Goal: Information Seeking & Learning: Learn about a topic

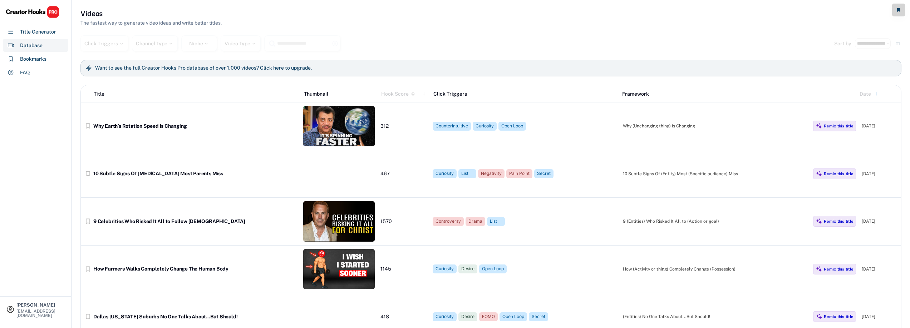
select select "**********"
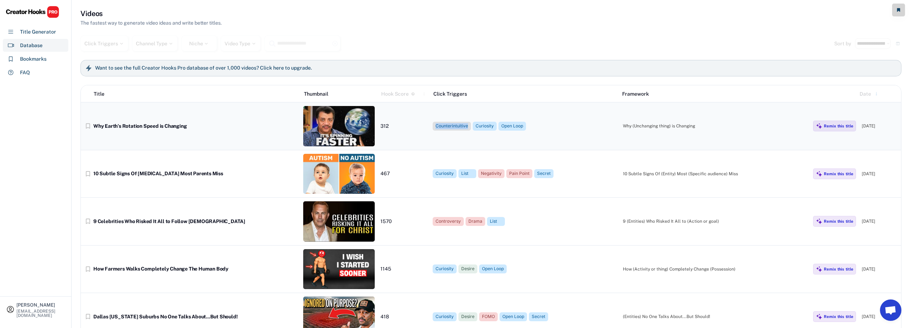
drag, startPoint x: 434, startPoint y: 127, endPoint x: 469, endPoint y: 128, distance: 35.0
click at [469, 128] on div "Counterintuitive" at bounding box center [452, 126] width 38 height 9
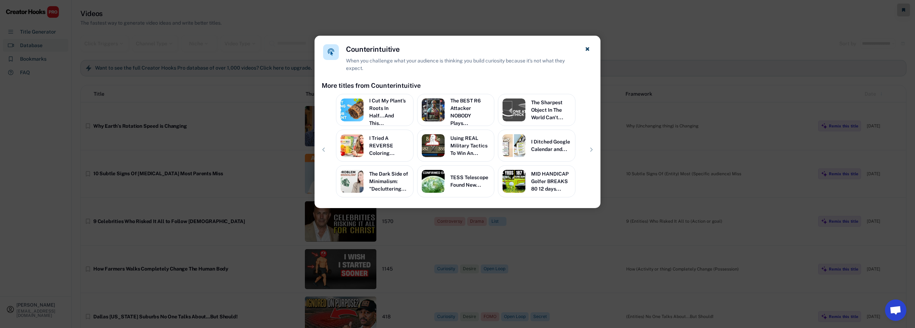
click at [358, 51] on h4 "Counterintuitive" at bounding box center [373, 49] width 54 height 10
click at [353, 54] on div at bounding box center [353, 54] width 0 height 0
click at [663, 59] on div at bounding box center [457, 164] width 915 height 328
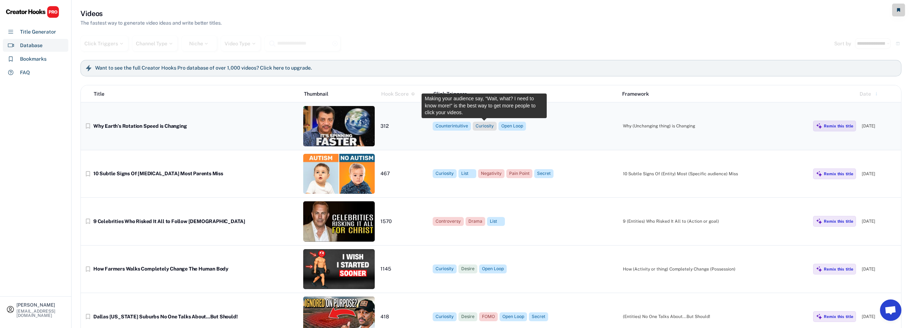
click at [480, 127] on div "Curiosity" at bounding box center [484, 126] width 18 height 6
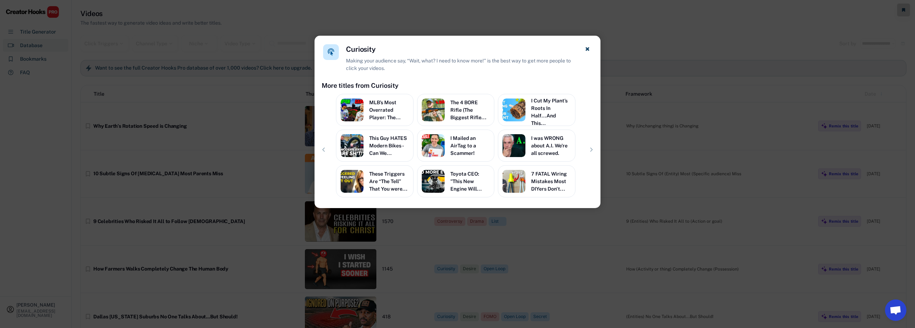
click at [351, 52] on h4 "Curiosity" at bounding box center [361, 49] width 30 height 10
copy h4 "Curiosity"
click at [346, 54] on div at bounding box center [346, 54] width 0 height 0
click at [634, 104] on div at bounding box center [457, 164] width 915 height 328
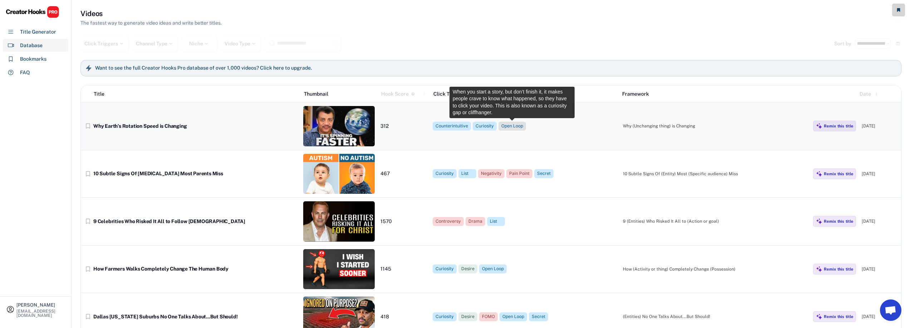
click at [513, 125] on div "Open Loop" at bounding box center [512, 126] width 22 height 6
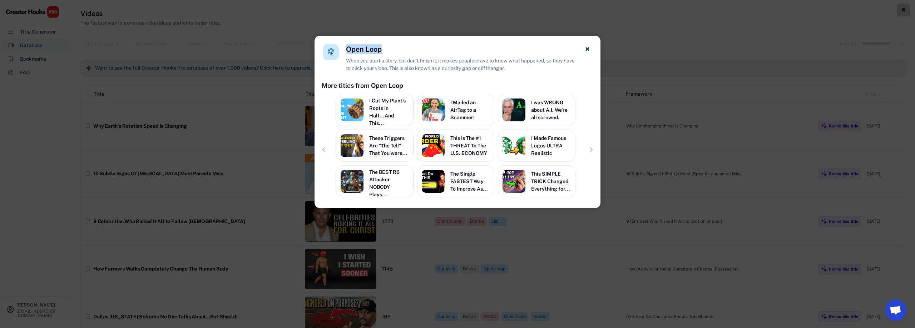
drag, startPoint x: 386, startPoint y: 50, endPoint x: 344, endPoint y: 51, distance: 41.5
click at [344, 51] on div "Open Loop When you start a story, but don’t finish it, it makes people crave to…" at bounding box center [458, 58] width 286 height 45
copy h4 "Open Loop"
click at [731, 88] on div at bounding box center [457, 164] width 915 height 328
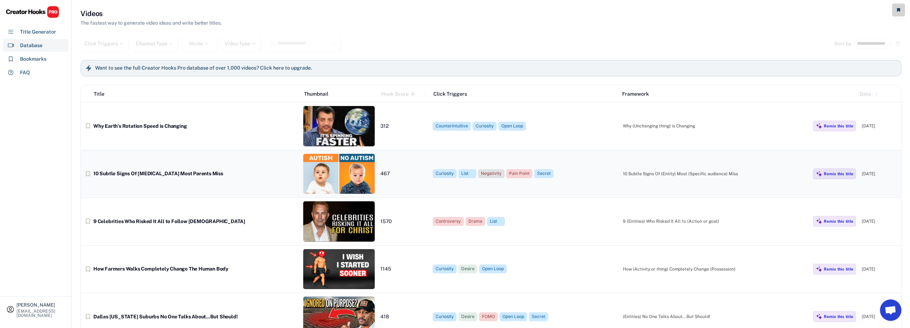
click at [489, 176] on div "Negativity" at bounding box center [491, 174] width 21 height 6
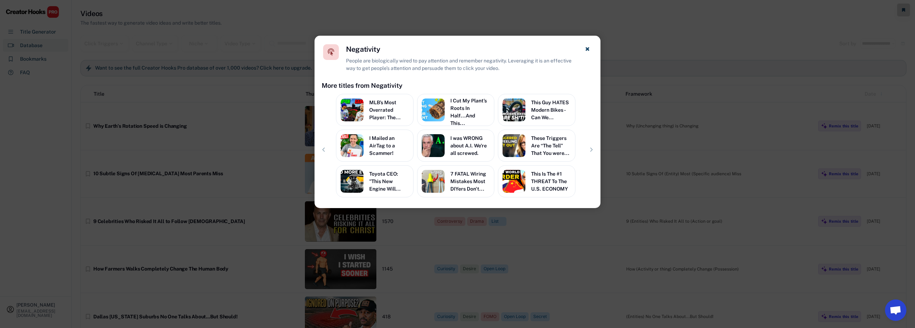
click at [357, 53] on h4 "Negativity" at bounding box center [363, 49] width 34 height 10
copy h4 "Negativity"
click at [668, 163] on div at bounding box center [457, 164] width 915 height 328
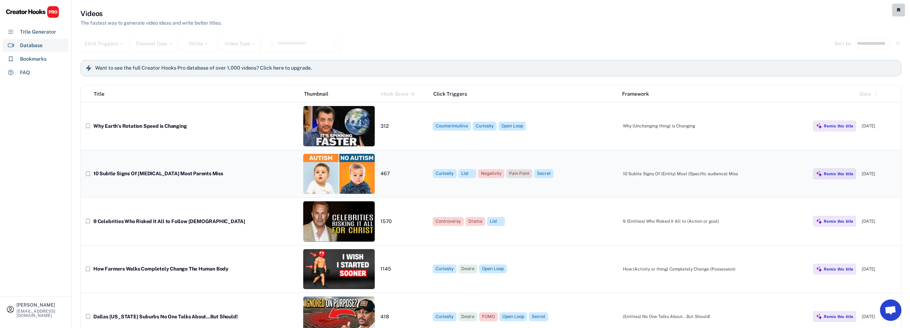
click at [519, 174] on div "Pain Point" at bounding box center [519, 174] width 20 height 6
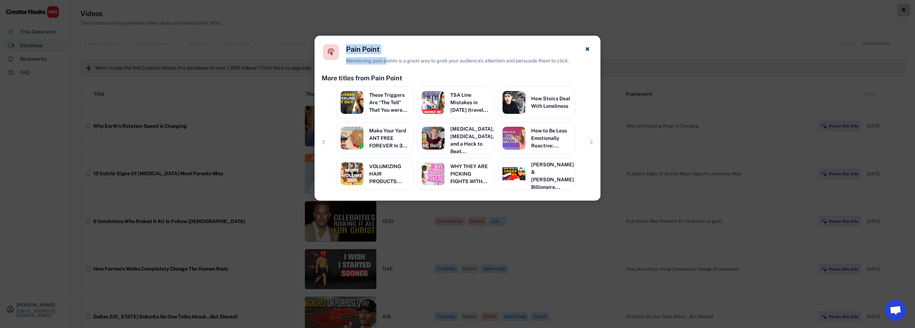
drag, startPoint x: 386, startPoint y: 52, endPoint x: 347, endPoint y: 51, distance: 39.0
click at [347, 51] on div "Pain Point Mentioning pain points is a great way to grab your audience’s attent…" at bounding box center [461, 54] width 230 height 20
click at [354, 49] on h4 "Pain Point" at bounding box center [363, 49] width 34 height 10
click at [410, 48] on div "Pain Point Mentioning pain points is a great way to grab your audience’s attent…" at bounding box center [461, 54] width 230 height 20
drag, startPoint x: 386, startPoint y: 46, endPoint x: 348, endPoint y: 49, distance: 38.0
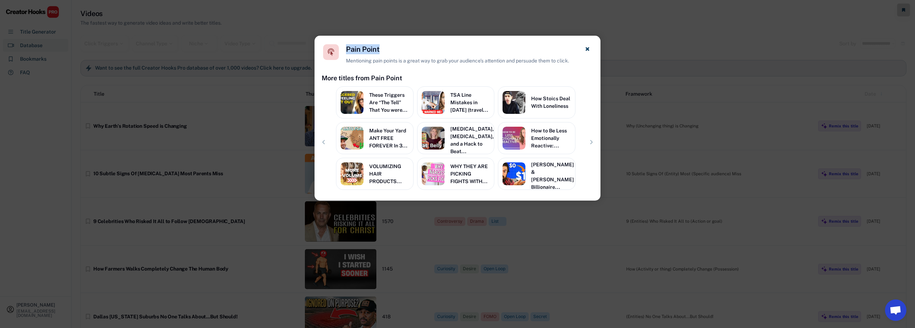
click at [348, 49] on div "Pain Point Mentioning pain points is a great way to grab your audience’s attent…" at bounding box center [461, 54] width 230 height 20
click at [387, 49] on div "Pain Point Mentioning pain points is a great way to grab your audience’s attent…" at bounding box center [461, 54] width 230 height 20
drag, startPoint x: 388, startPoint y: 56, endPoint x: 407, endPoint y: 50, distance: 19.7
click at [407, 50] on div "Pain Point Mentioning pain points is a great way to grab your audience’s attent…" at bounding box center [461, 54] width 230 height 20
drag, startPoint x: 346, startPoint y: 49, endPoint x: 579, endPoint y: 59, distance: 233.3
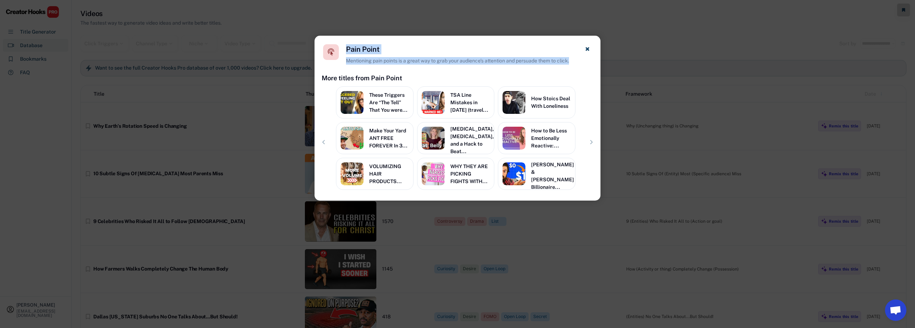
click at [579, 59] on div "Pain Point Mentioning pain points is a great way to grab your audience’s attent…" at bounding box center [458, 55] width 286 height 38
copy div "Pain Point Mentioning pain points is a great way to grab your audience’s attent…"
click at [652, 96] on div at bounding box center [457, 164] width 915 height 328
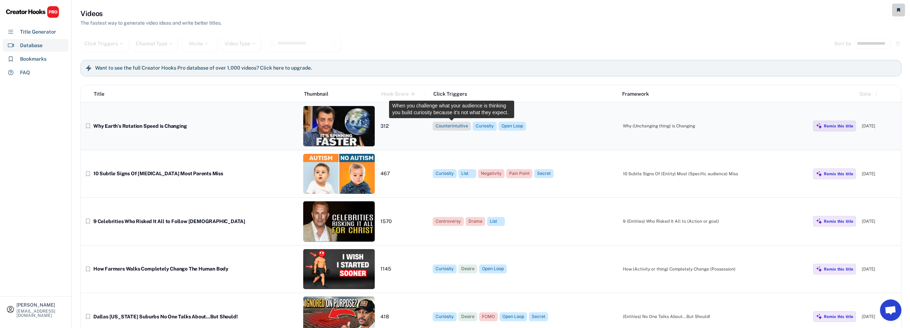
click at [438, 128] on div "Counterintuitive" at bounding box center [451, 126] width 33 height 6
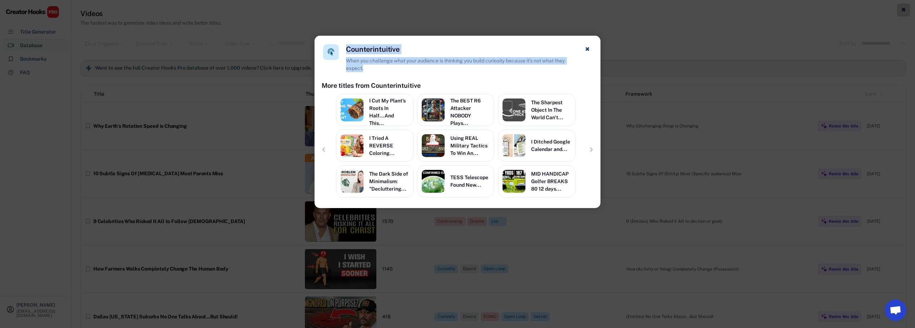
drag, startPoint x: 364, startPoint y: 67, endPoint x: 344, endPoint y: 45, distance: 28.9
click at [344, 45] on div "Counterintuitive When you challenge what your audience is thinking you build cu…" at bounding box center [458, 58] width 286 height 45
copy div "Counterintuitive When you challenge what your audience is thinking you build cu…"
click at [741, 117] on div at bounding box center [457, 164] width 915 height 328
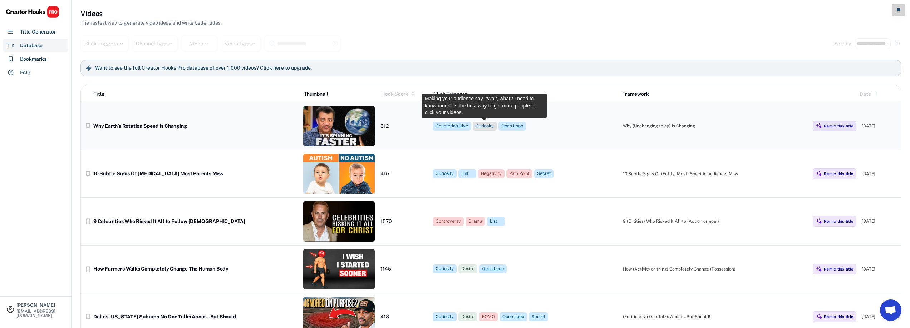
click at [486, 127] on div "Curiosity" at bounding box center [484, 126] width 18 height 6
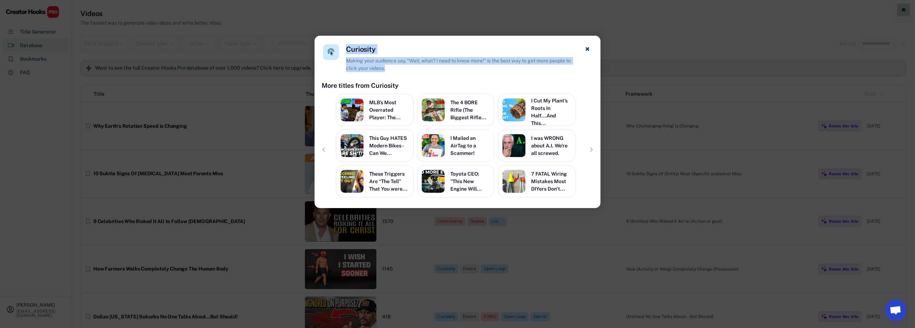
drag, startPoint x: 347, startPoint y: 50, endPoint x: 406, endPoint y: 74, distance: 64.1
click at [406, 74] on div "Curiosity Making your audience say, “Wait, what? I need to know more!” is the b…" at bounding box center [458, 58] width 286 height 45
copy div "Curiosity Making your audience say, “Wait, what? I need to know more!” is the b…"
click at [702, 145] on div at bounding box center [457, 164] width 915 height 328
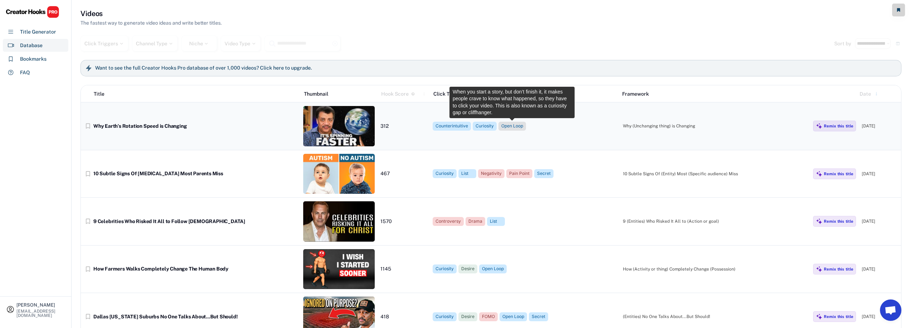
click at [517, 129] on div "Open Loop" at bounding box center [512, 126] width 22 height 6
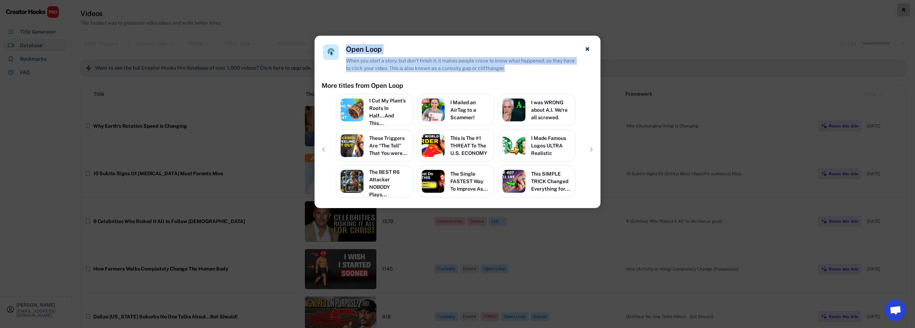
drag, startPoint x: 347, startPoint y: 49, endPoint x: 524, endPoint y: 70, distance: 178.1
click at [524, 70] on div "Open Loop When you start a story, but don’t finish it, it makes people crave to…" at bounding box center [461, 58] width 230 height 28
copy div "Open Loop When you start a story, but don’t finish it, it makes people crave to…"
click at [774, 152] on div at bounding box center [457, 164] width 915 height 328
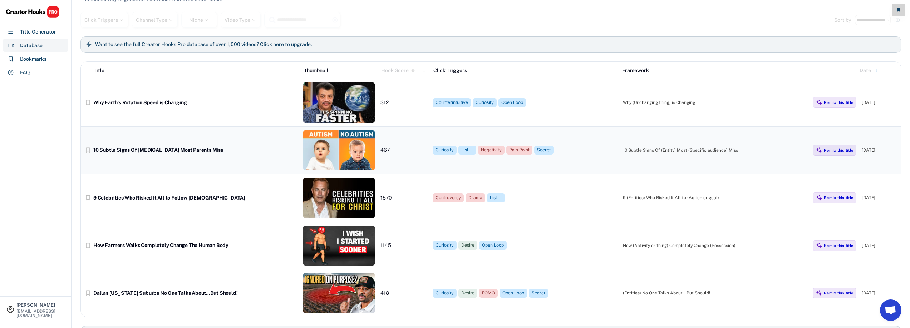
scroll to position [36, 0]
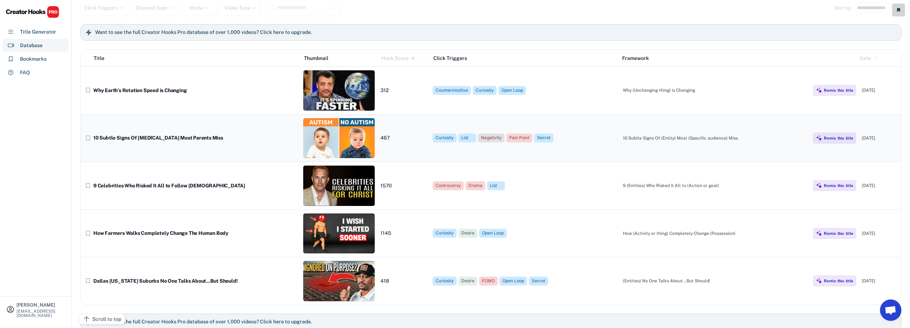
click at [485, 138] on div "Negativity" at bounding box center [491, 138] width 21 height 6
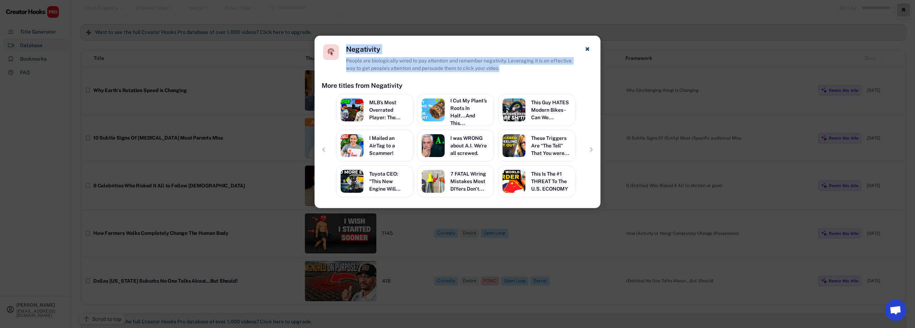
drag, startPoint x: 379, startPoint y: 51, endPoint x: 524, endPoint y: 68, distance: 146.4
click at [524, 68] on div "Negativity People are biologically wired to pay attention and remember negativi…" at bounding box center [461, 58] width 230 height 28
copy div "Negativity People are biologically wired to pay attention and remember negativi…"
click at [839, 228] on div at bounding box center [457, 164] width 915 height 328
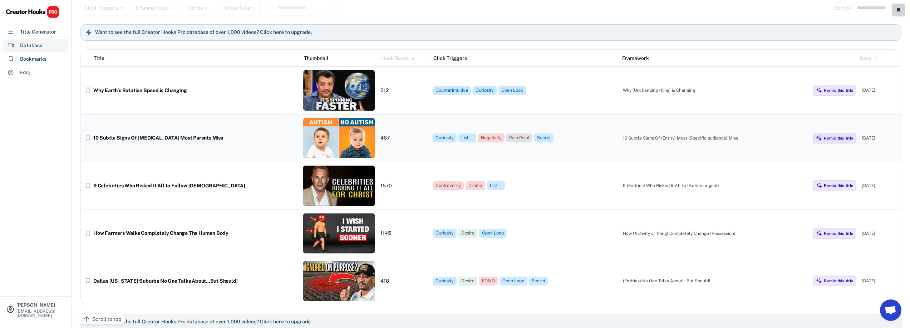
click at [516, 138] on div "Pain Point" at bounding box center [519, 138] width 20 height 6
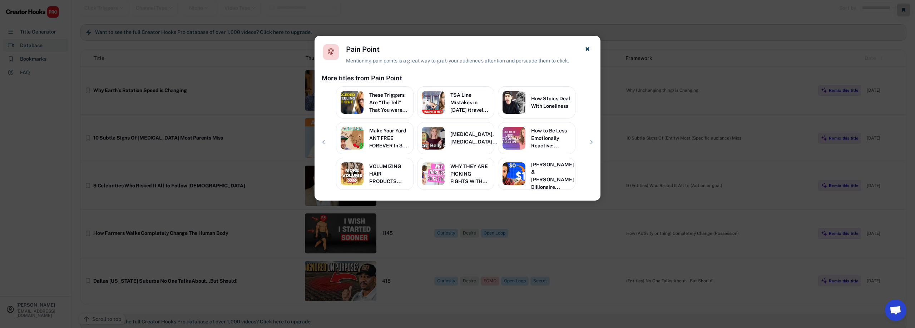
click at [681, 133] on div at bounding box center [457, 164] width 915 height 328
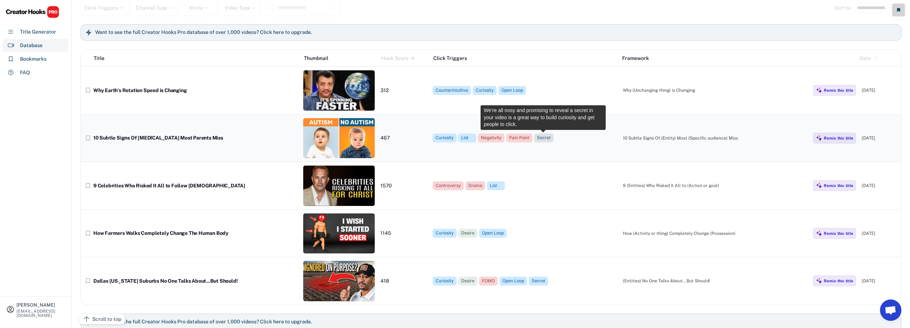
click at [549, 138] on div "Secret" at bounding box center [544, 138] width 14 height 6
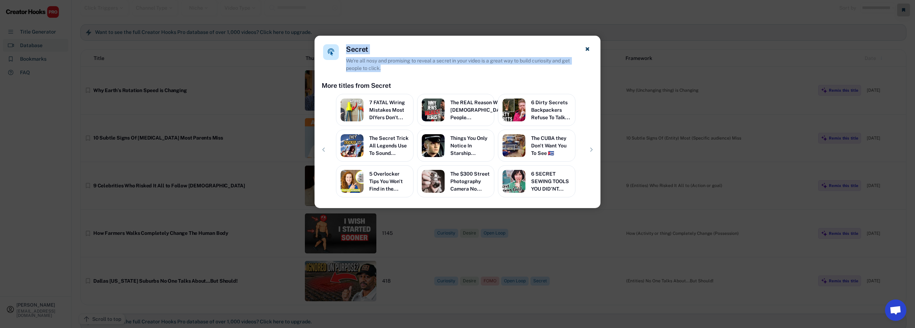
drag, startPoint x: 345, startPoint y: 47, endPoint x: 390, endPoint y: 67, distance: 49.0
click at [390, 67] on div "Secret We’re all nosy and promising to reveal a secret in your video is a great…" at bounding box center [458, 58] width 286 height 45
copy div "Secret We’re all nosy and promising to reveal a secret in your video is a great…"
click at [726, 224] on div at bounding box center [457, 164] width 915 height 328
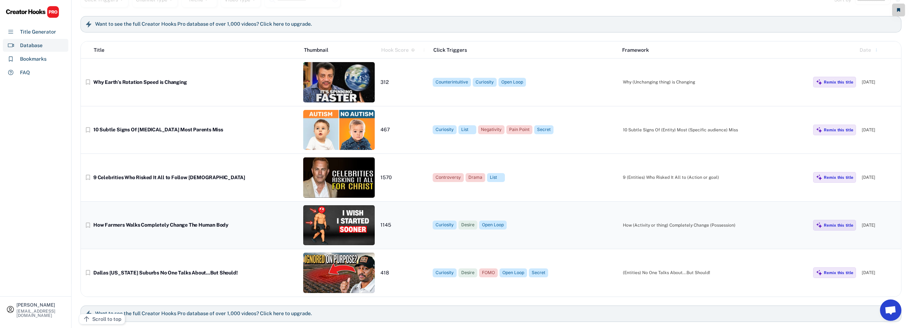
scroll to position [46, 0]
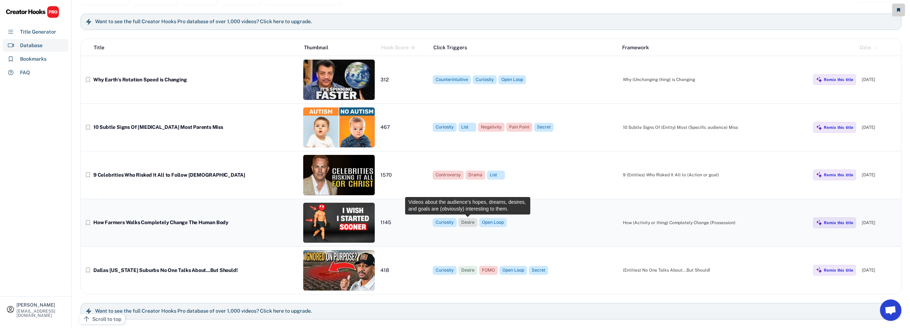
click at [465, 224] on div "Desire" at bounding box center [467, 223] width 13 height 6
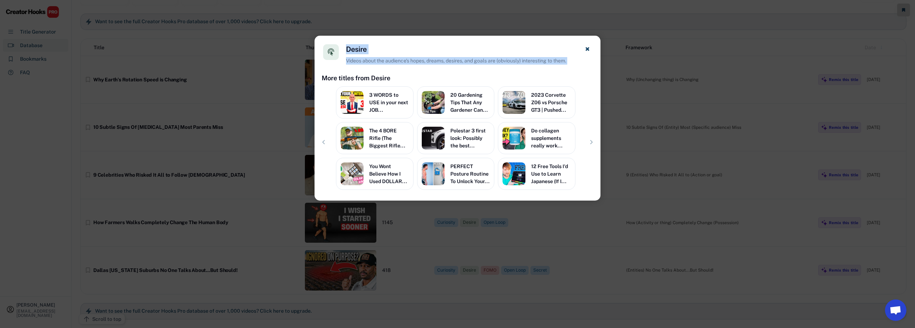
drag, startPoint x: 346, startPoint y: 50, endPoint x: 587, endPoint y: 62, distance: 240.9
click at [587, 62] on div "Desire Videos about the audience’s hopes, dreams, desires, and goals are (obvio…" at bounding box center [458, 55] width 286 height 38
copy div "Desire Videos about the audience’s hopes, dreams, desires, and goals are (obvio…"
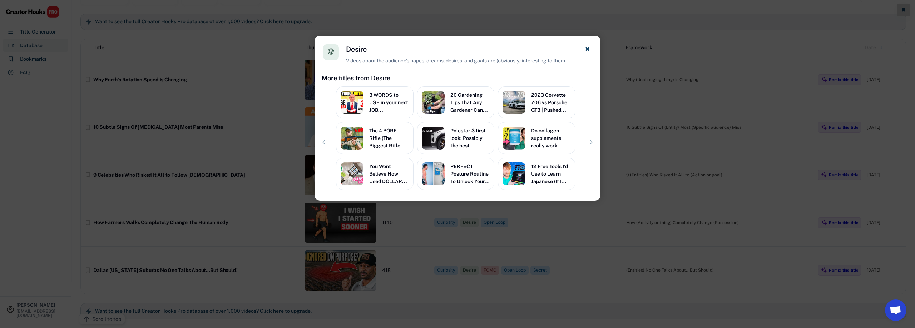
click at [647, 153] on div at bounding box center [457, 164] width 915 height 328
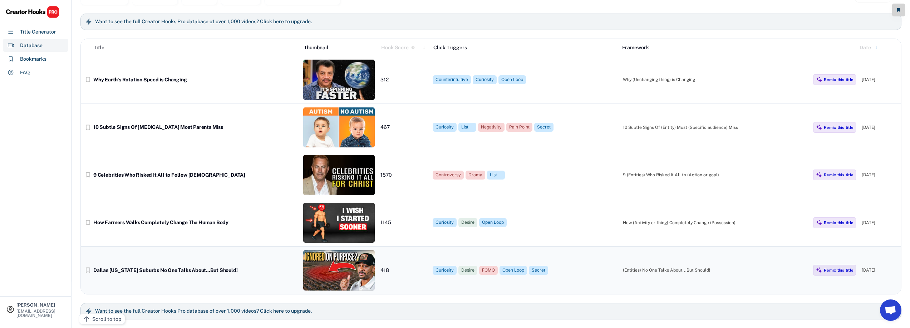
click at [490, 272] on div "FOMO" at bounding box center [488, 271] width 13 height 6
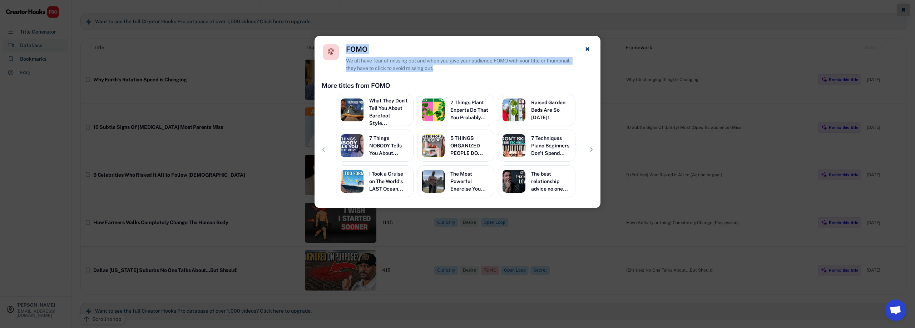
drag, startPoint x: 347, startPoint y: 49, endPoint x: 456, endPoint y: 67, distance: 110.9
click at [456, 67] on div "FOMO We all have fear of missing out and when you give your audience FOMO with …" at bounding box center [461, 58] width 230 height 28
click at [814, 225] on div at bounding box center [457, 164] width 915 height 328
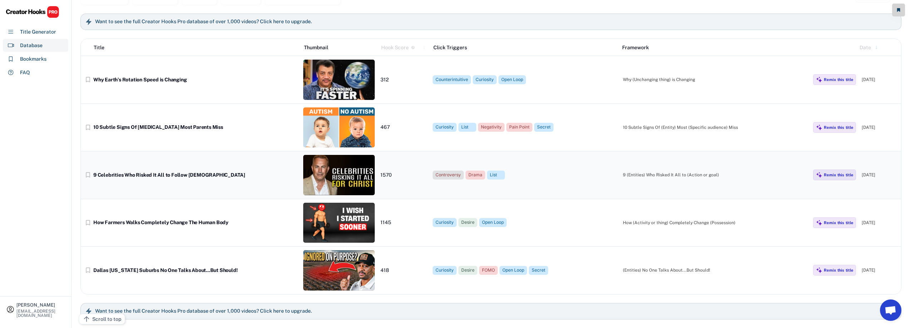
click at [458, 171] on div "Controversy" at bounding box center [448, 175] width 31 height 9
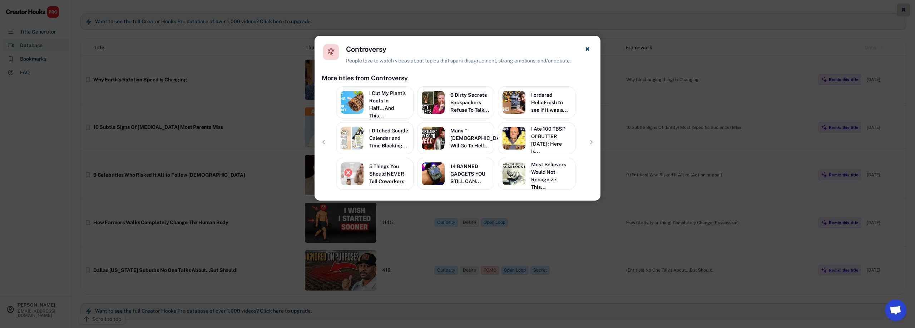
click at [639, 160] on div at bounding box center [457, 164] width 915 height 328
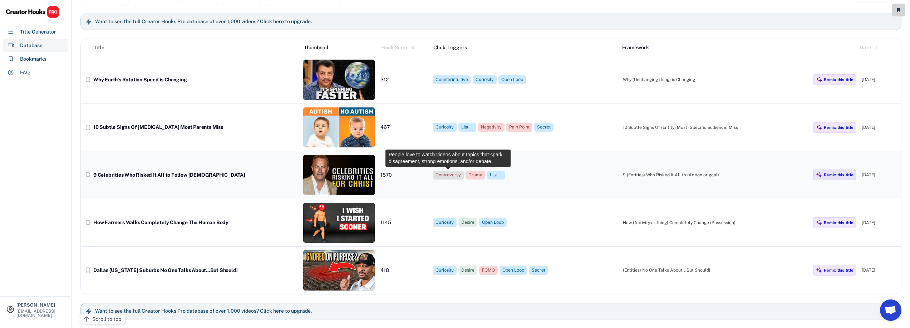
click at [458, 174] on div "Controversy" at bounding box center [447, 175] width 25 height 6
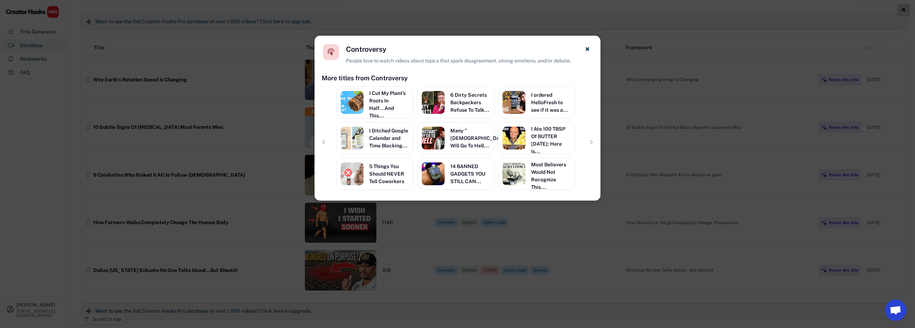
drag, startPoint x: 346, startPoint y: 49, endPoint x: 579, endPoint y: 57, distance: 232.9
click at [579, 57] on div "Controversy People love to watch videos about topics that spark disagreement, s…" at bounding box center [458, 55] width 286 height 38
click at [723, 213] on div at bounding box center [457, 164] width 915 height 328
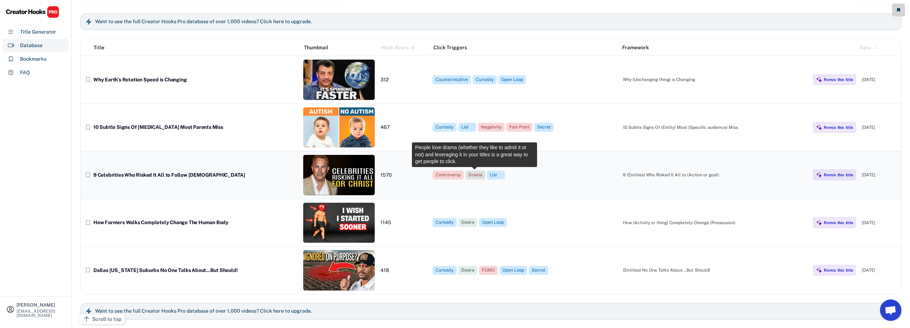
click at [475, 176] on div "Drama" at bounding box center [475, 175] width 14 height 6
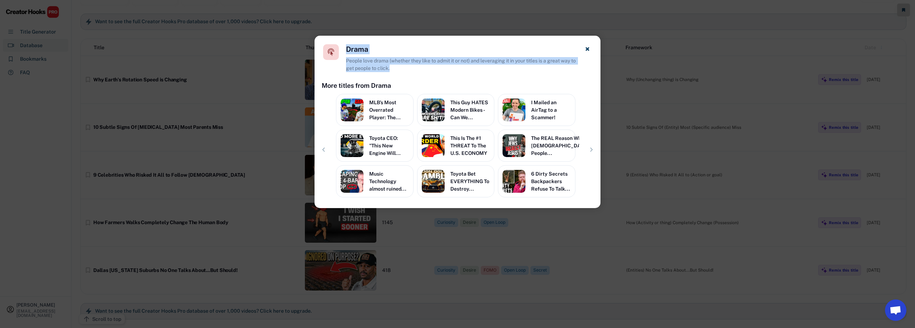
drag, startPoint x: 346, startPoint y: 49, endPoint x: 420, endPoint y: 66, distance: 75.8
click at [420, 66] on div "Drama People love drama (whether they like to admit it or not) and leveraging i…" at bounding box center [461, 58] width 230 height 28
click at [753, 155] on div at bounding box center [457, 164] width 915 height 328
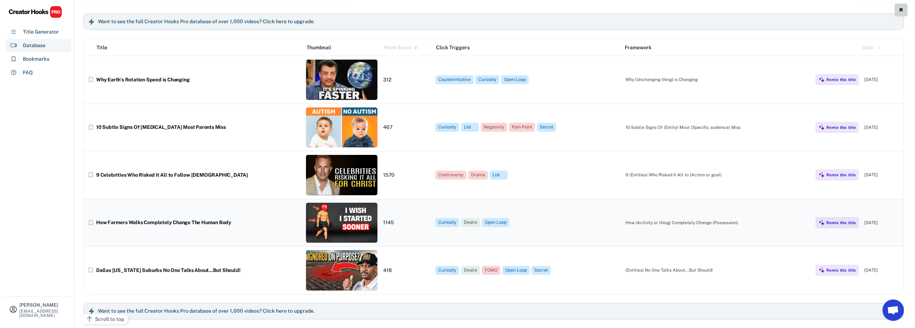
scroll to position [0, 0]
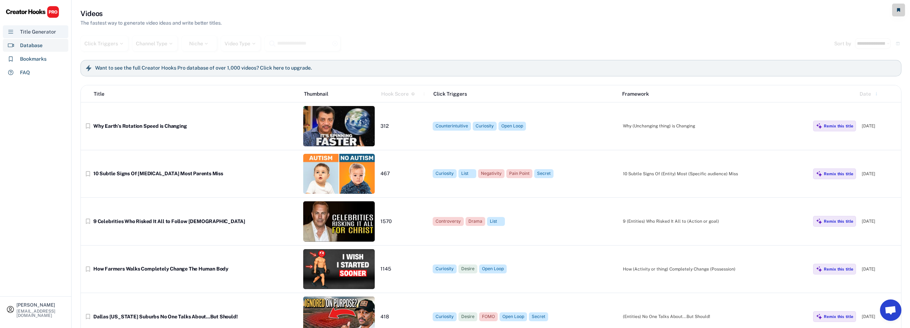
click at [46, 35] on div "Title Generator" at bounding box center [38, 32] width 36 height 8
select select "**********"
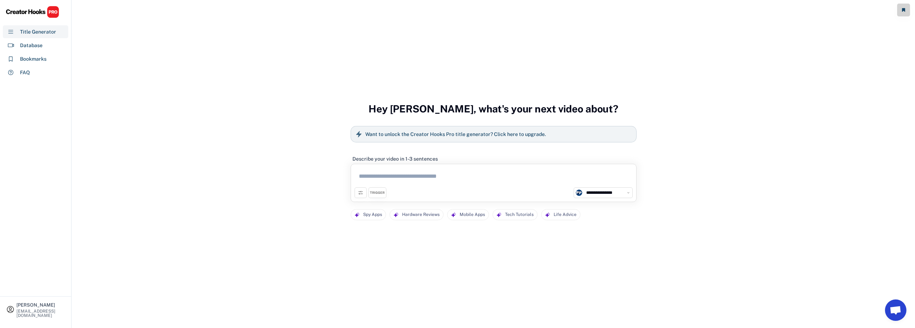
click at [385, 196] on div "TRIGGER" at bounding box center [378, 193] width 18 height 11
click at [303, 233] on div "**********" at bounding box center [493, 164] width 843 height 328
click at [384, 194] on div "TRIGGER" at bounding box center [377, 193] width 15 height 5
click at [351, 195] on div "**********" at bounding box center [494, 183] width 286 height 38
click at [359, 194] on icon at bounding box center [361, 193] width 6 height 6
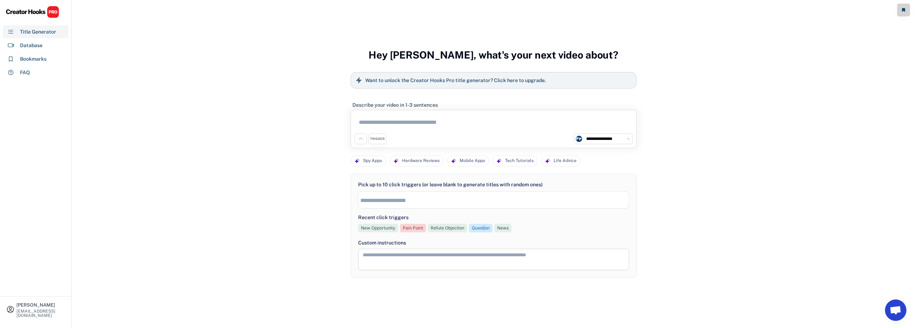
click at [484, 227] on div "Question" at bounding box center [481, 229] width 18 height 6
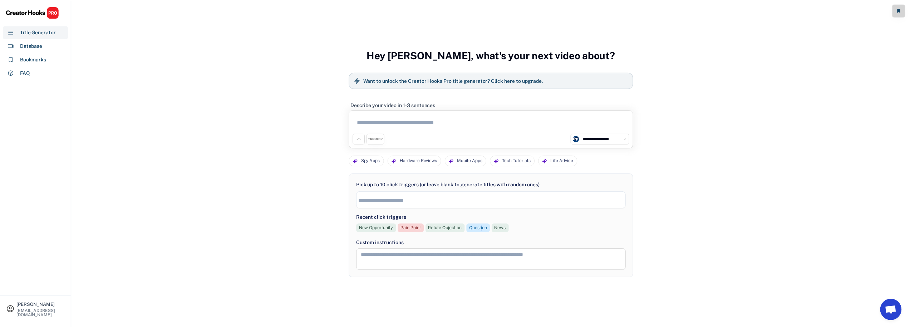
scroll to position [170, 0]
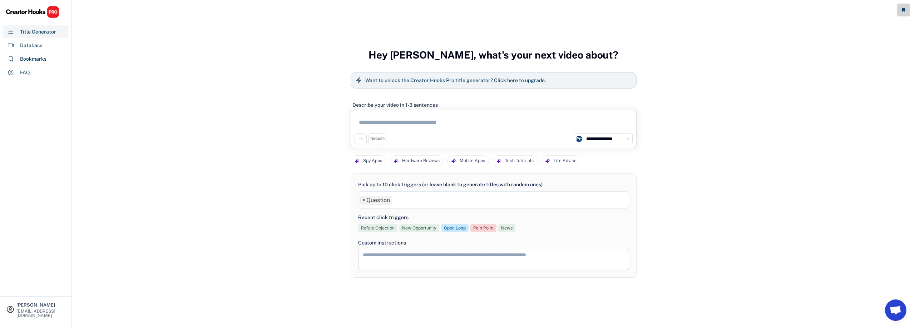
click at [369, 228] on div "Refute Objection" at bounding box center [378, 229] width 34 height 6
click at [365, 199] on span "×" at bounding box center [363, 201] width 3 height 6
click at [415, 229] on div "Pain Point" at bounding box center [413, 229] width 20 height 6
click at [363, 138] on icon at bounding box center [361, 139] width 6 height 6
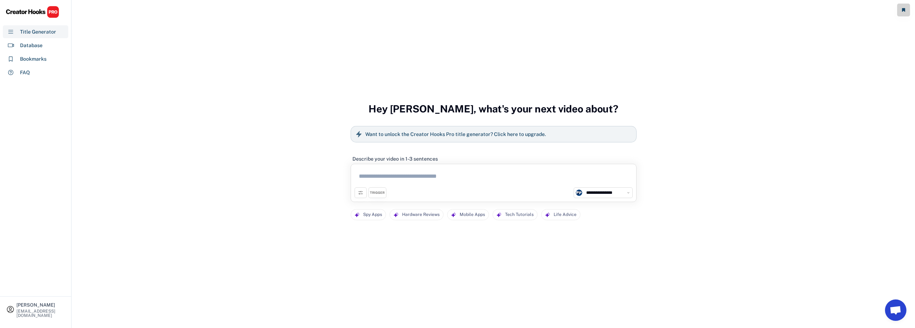
click at [379, 193] on div "TRIGGER" at bounding box center [377, 193] width 15 height 5
click at [306, 236] on div "**********" at bounding box center [493, 164] width 843 height 328
click at [43, 48] on div "Database" at bounding box center [35, 45] width 65 height 13
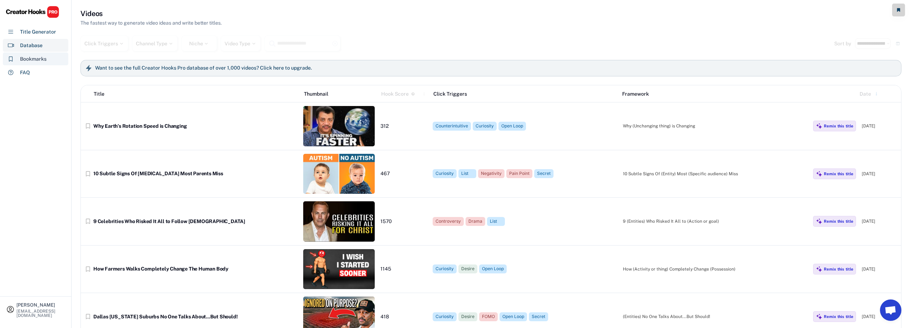
click at [48, 62] on div "Bookmarks" at bounding box center [35, 59] width 65 height 13
select select "******"
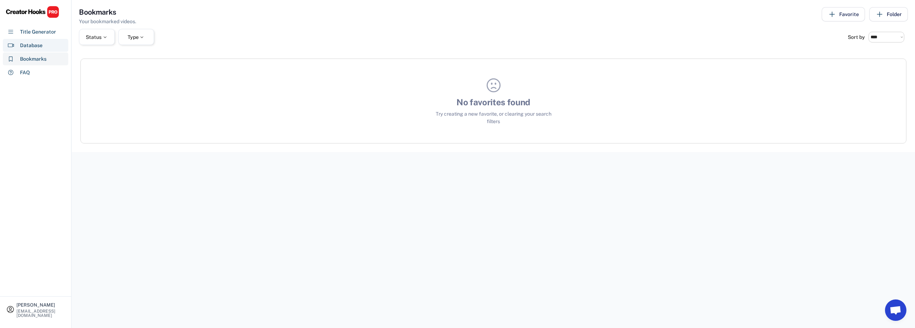
click at [39, 42] on div "Database" at bounding box center [31, 46] width 23 height 8
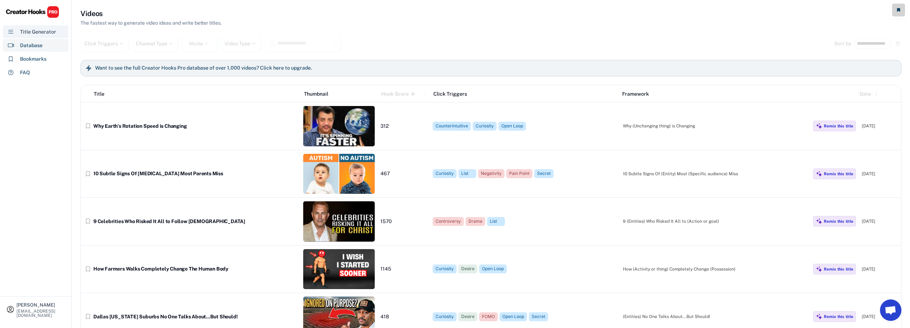
click at [39, 33] on div "Title Generator" at bounding box center [38, 32] width 36 height 8
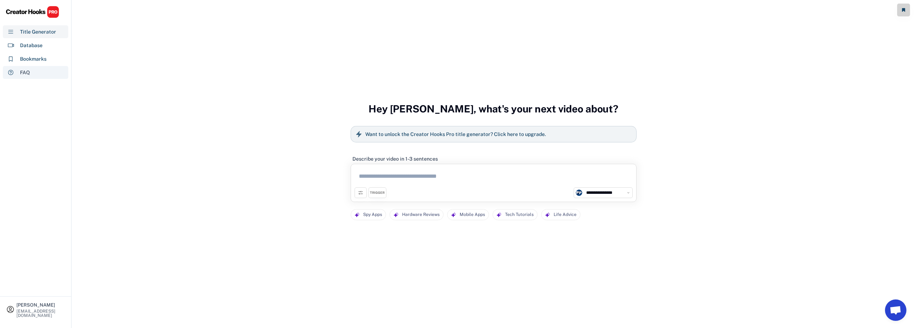
click at [38, 76] on div "FAQ" at bounding box center [35, 72] width 65 height 13
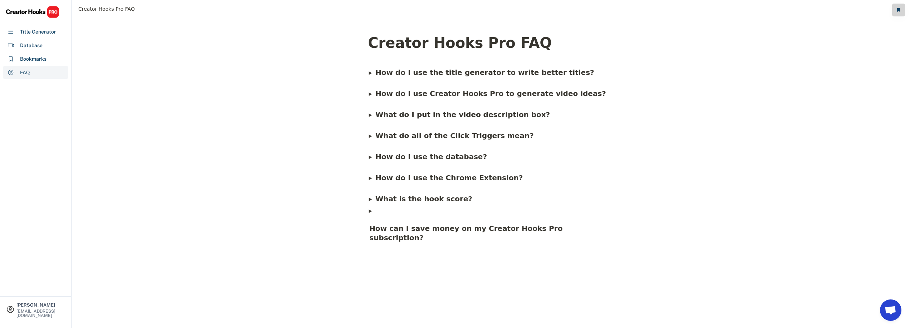
click at [451, 79] on details "How do I use the title generator to write better titles? Here's how people get …" at bounding box center [482, 69] width 228 height 21
click at [370, 74] on summary "How do I use the title generator to write better titles?" at bounding box center [482, 69] width 226 height 19
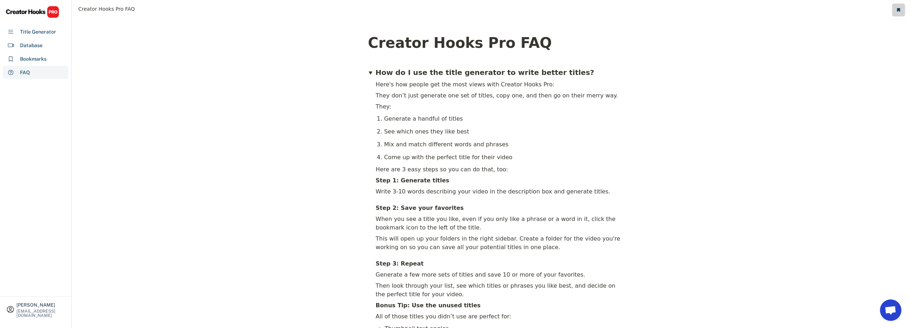
click at [370, 74] on summary "How do I use the title generator to write better titles?" at bounding box center [497, 69] width 257 height 19
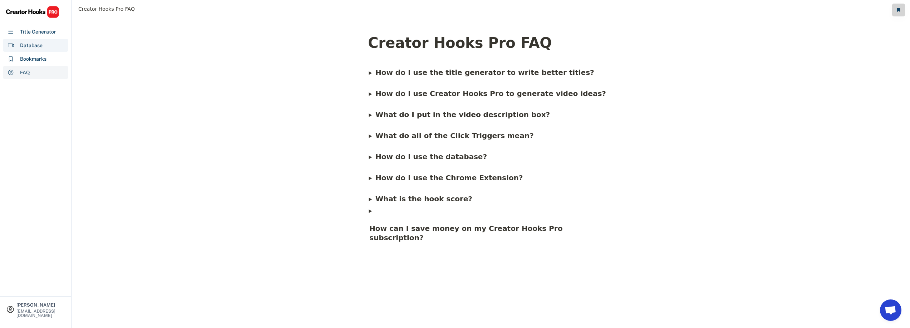
click at [34, 35] on div "Title Generator" at bounding box center [38, 32] width 36 height 8
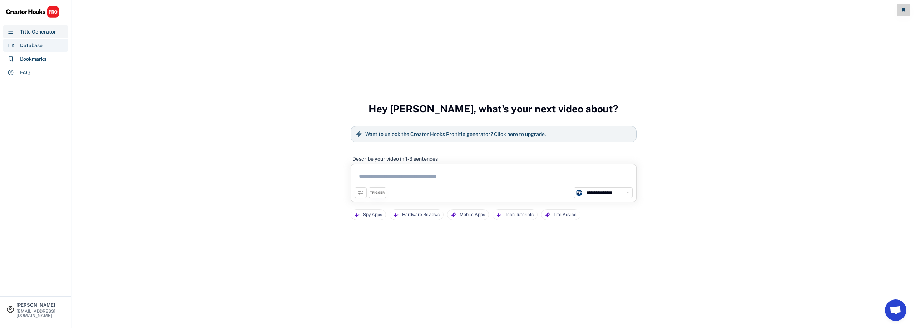
click at [34, 44] on div "Database" at bounding box center [31, 46] width 23 height 8
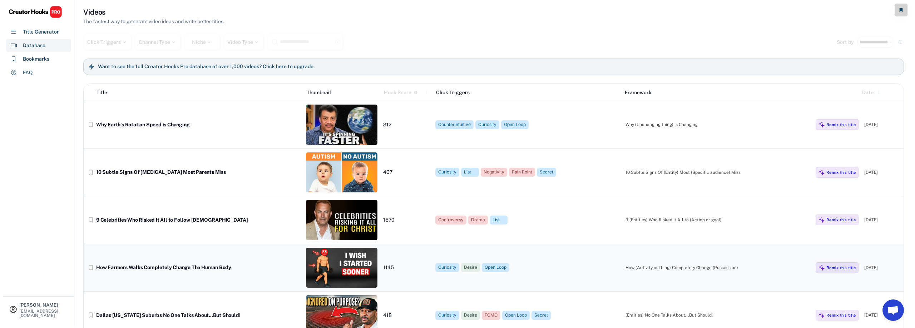
scroll to position [0, 0]
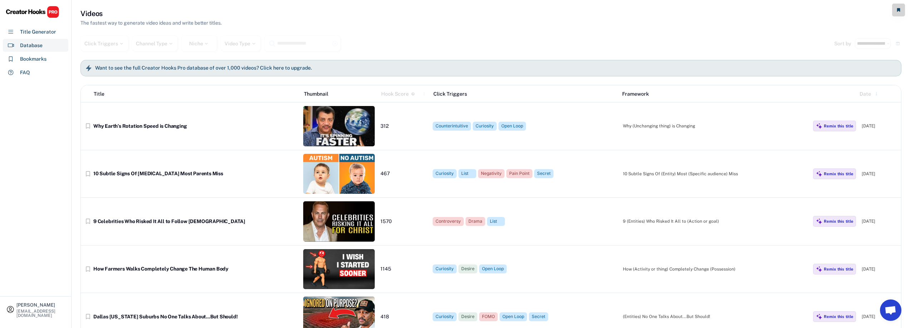
click at [252, 73] on div "Want to see the full Creator Hooks Pro database of over 1,000 videos? Click her…" at bounding box center [490, 68] width 821 height 16
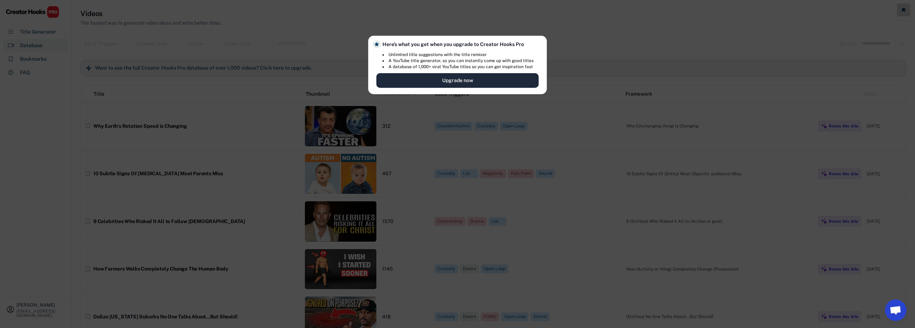
click at [428, 83] on button "Upgrade now" at bounding box center [457, 80] width 162 height 15
